Goal: Find specific page/section: Find specific page/section

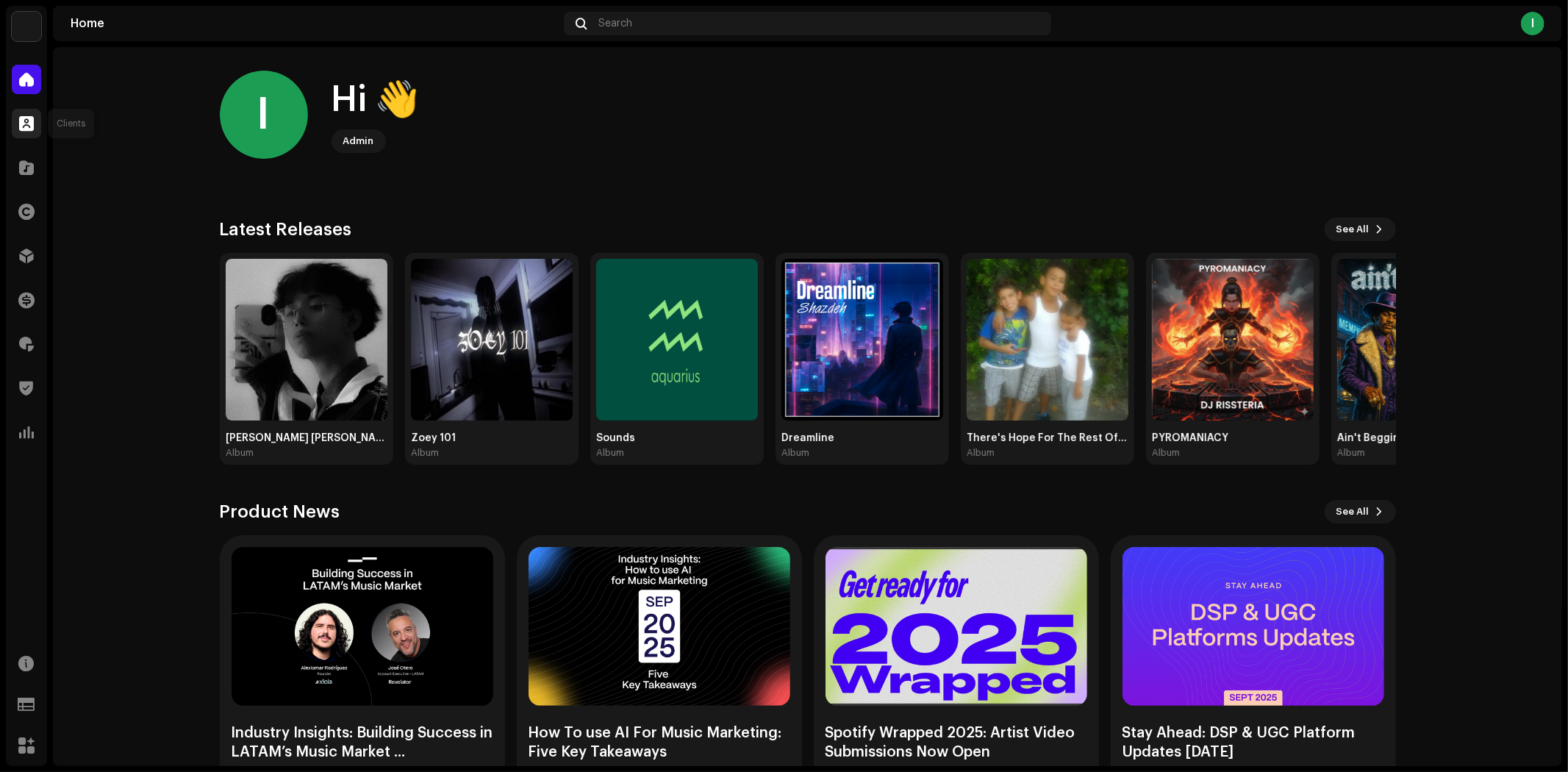
click at [22, 118] on span at bounding box center [26, 123] width 15 height 12
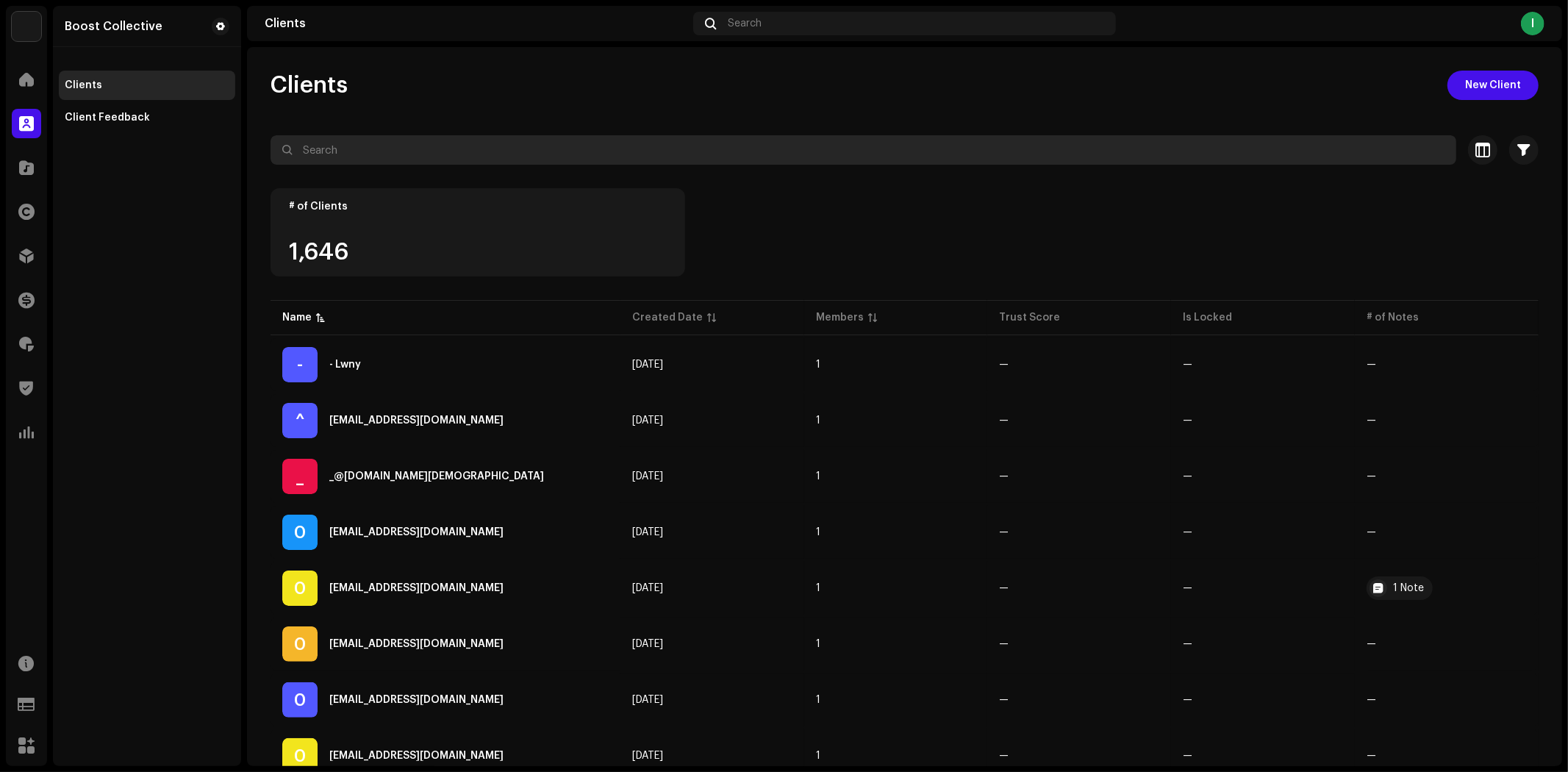
click at [384, 142] on input "text" at bounding box center [863, 150] width 1186 height 29
paste input "[EMAIL_ADDRESS][DOMAIN_NAME]"
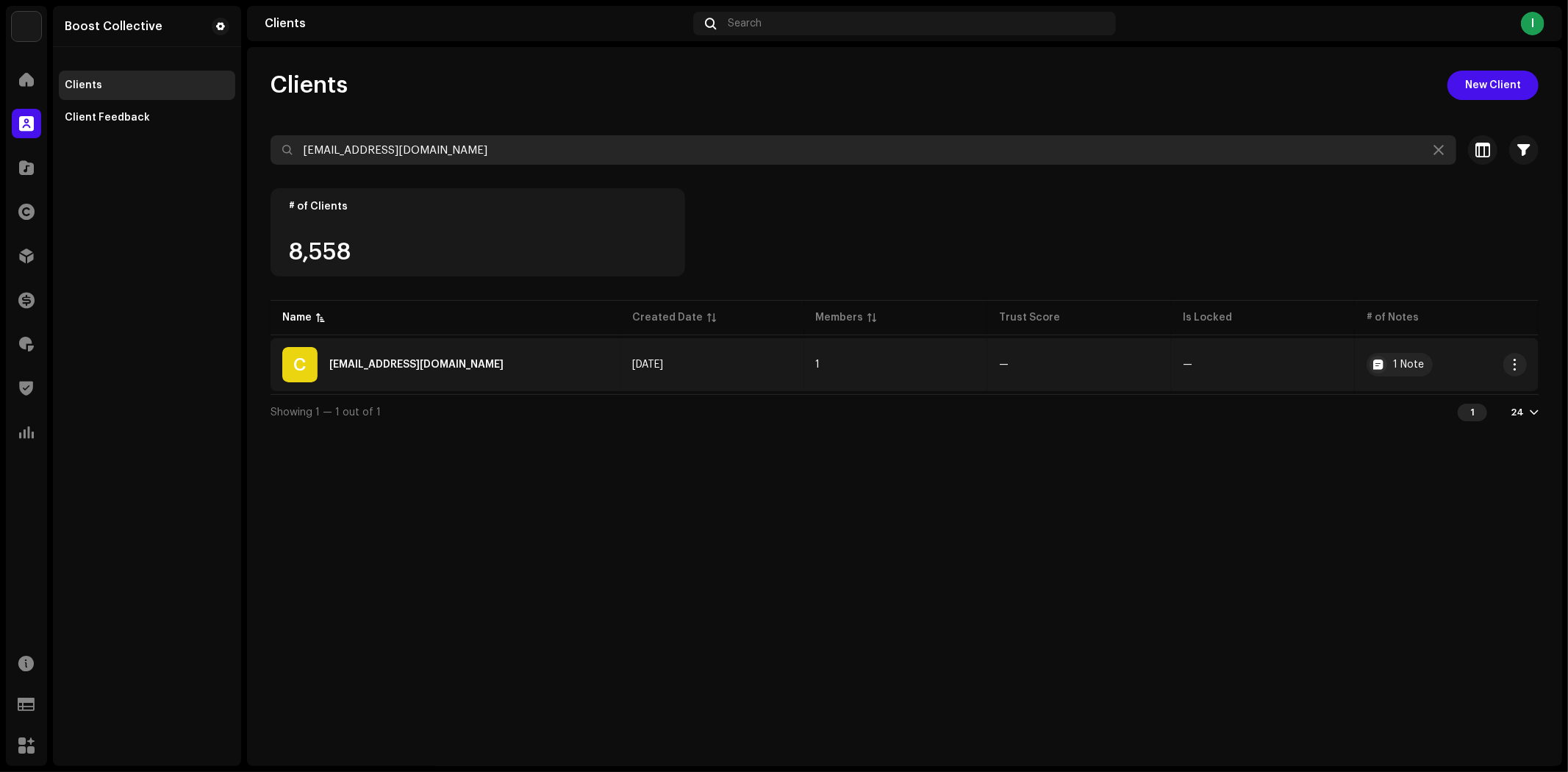
type input "[EMAIL_ADDRESS][DOMAIN_NAME]"
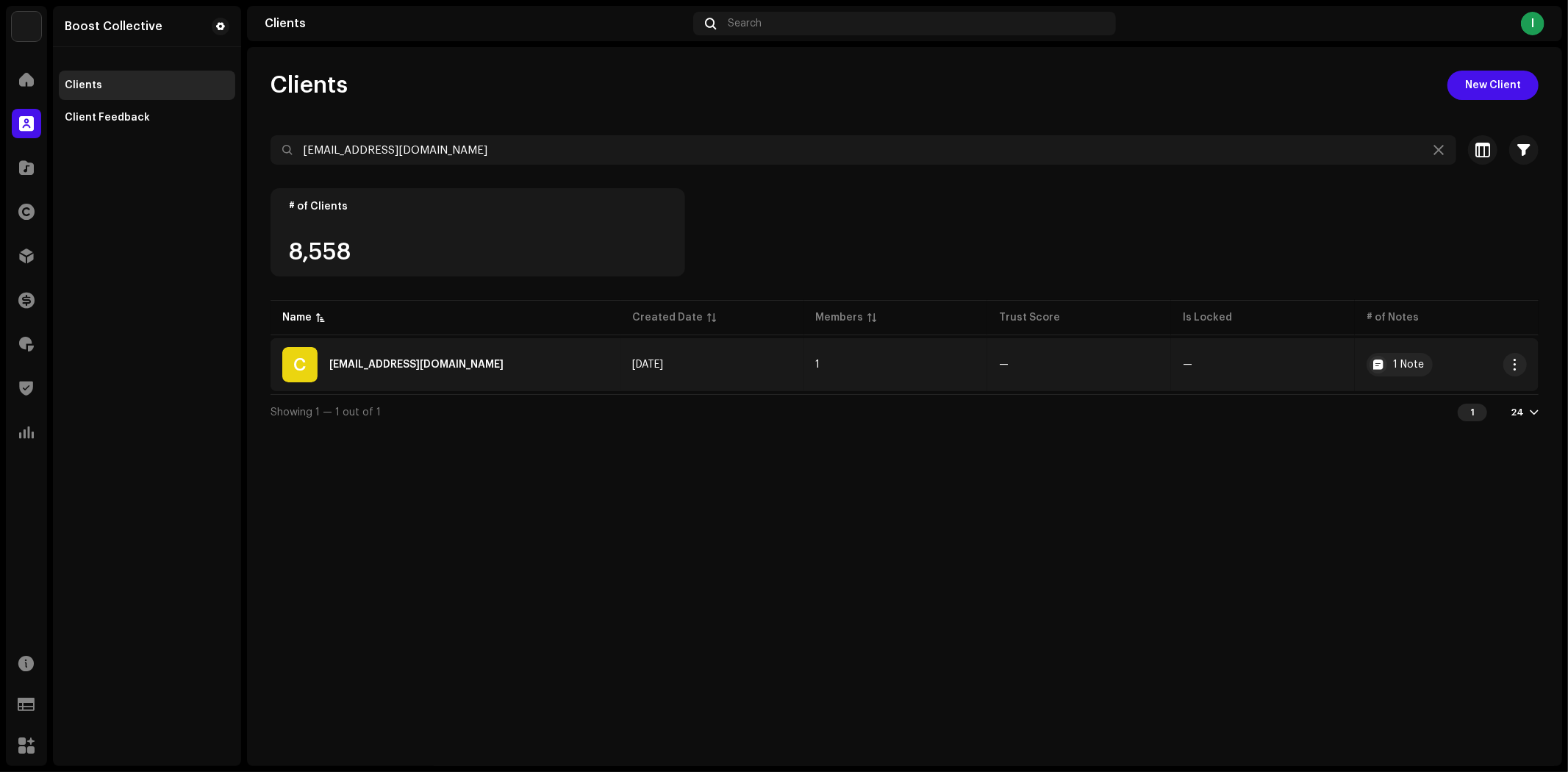
click at [573, 365] on div "C [EMAIL_ADDRESS][DOMAIN_NAME]" at bounding box center [445, 365] width 326 height 35
